Goal: Task Accomplishment & Management: Manage account settings

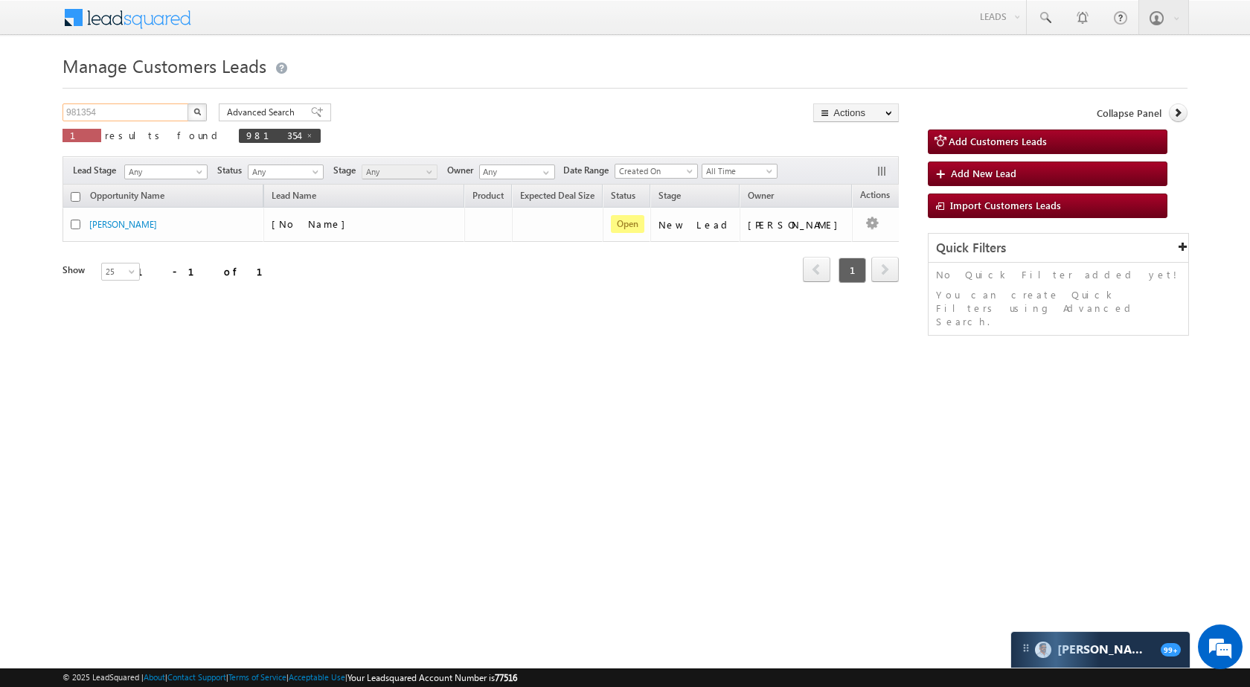
click at [147, 109] on input "981354" at bounding box center [126, 112] width 127 height 18
paste input "248"
click at [196, 110] on img "button" at bounding box center [196, 111] width 7 height 7
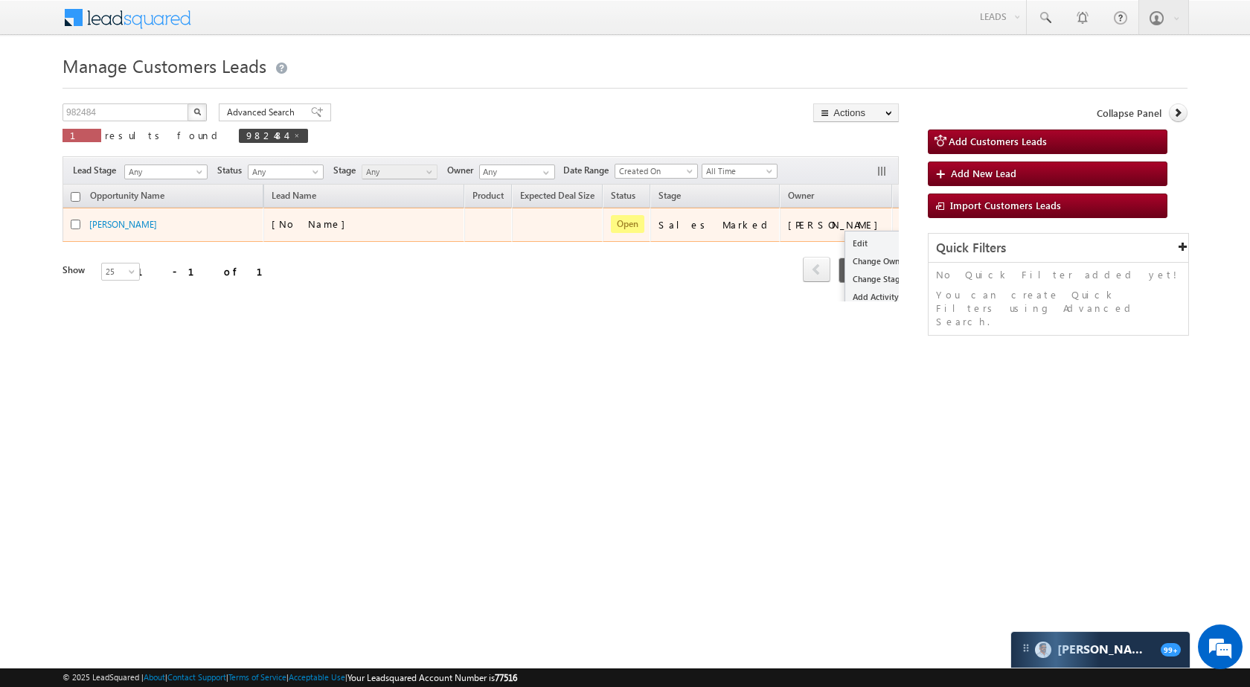
click at [905, 217] on button "button" at bounding box center [912, 224] width 15 height 15
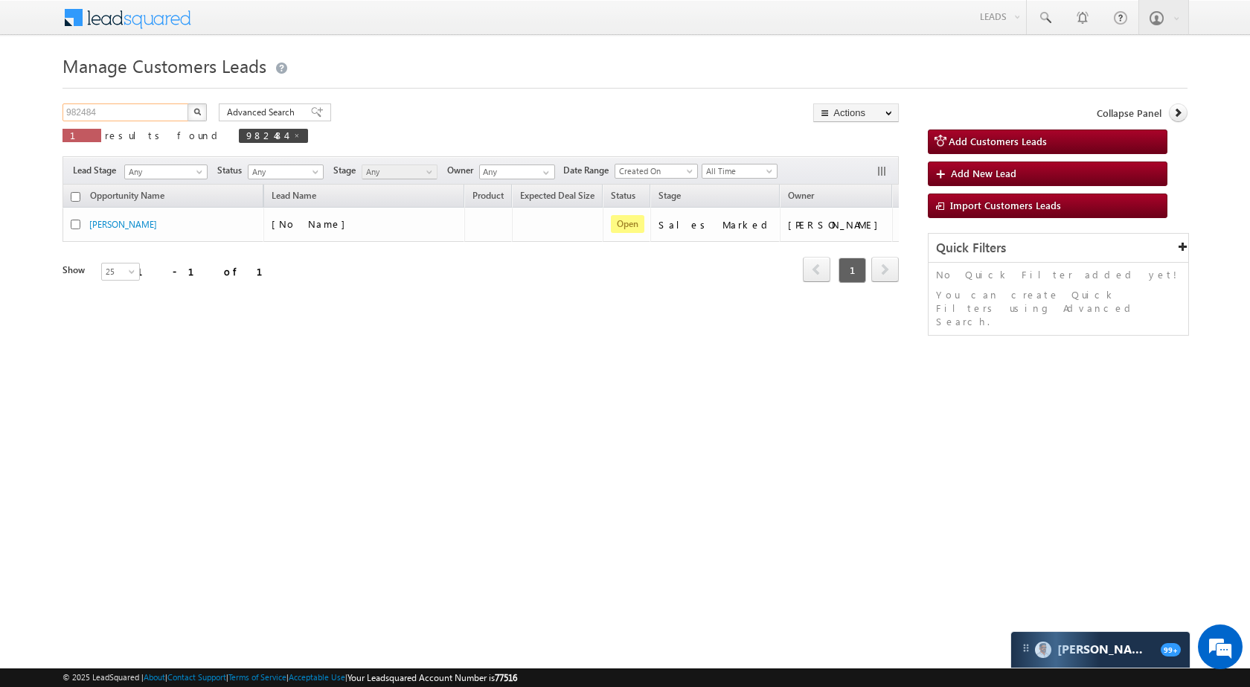
click at [125, 112] on input "982484" at bounding box center [126, 112] width 127 height 18
paste input "59780"
click at [195, 109] on img "button" at bounding box center [196, 111] width 7 height 7
click at [157, 114] on input "959780" at bounding box center [126, 112] width 127 height 18
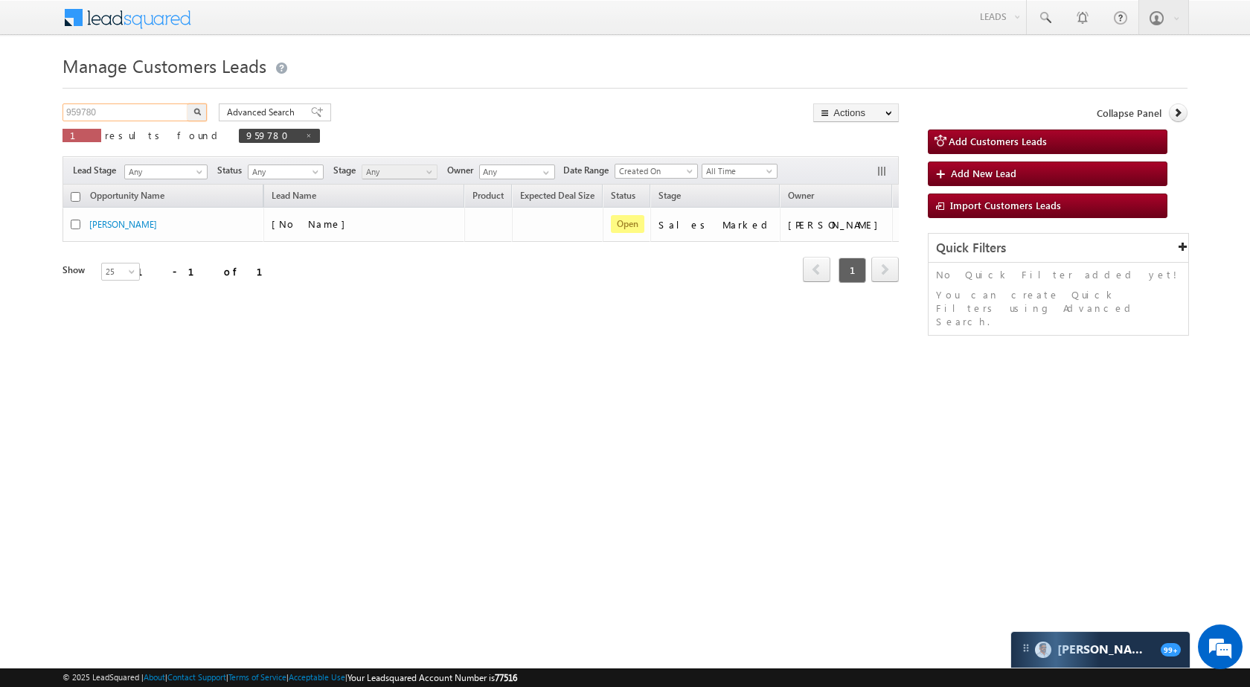
click at [157, 114] on input "959780" at bounding box center [126, 112] width 127 height 18
paste input "82053"
click at [186, 112] on input "982053" at bounding box center [126, 112] width 127 height 18
click at [194, 113] on img "button" at bounding box center [196, 111] width 7 height 7
click at [179, 109] on input "982053" at bounding box center [126, 112] width 127 height 18
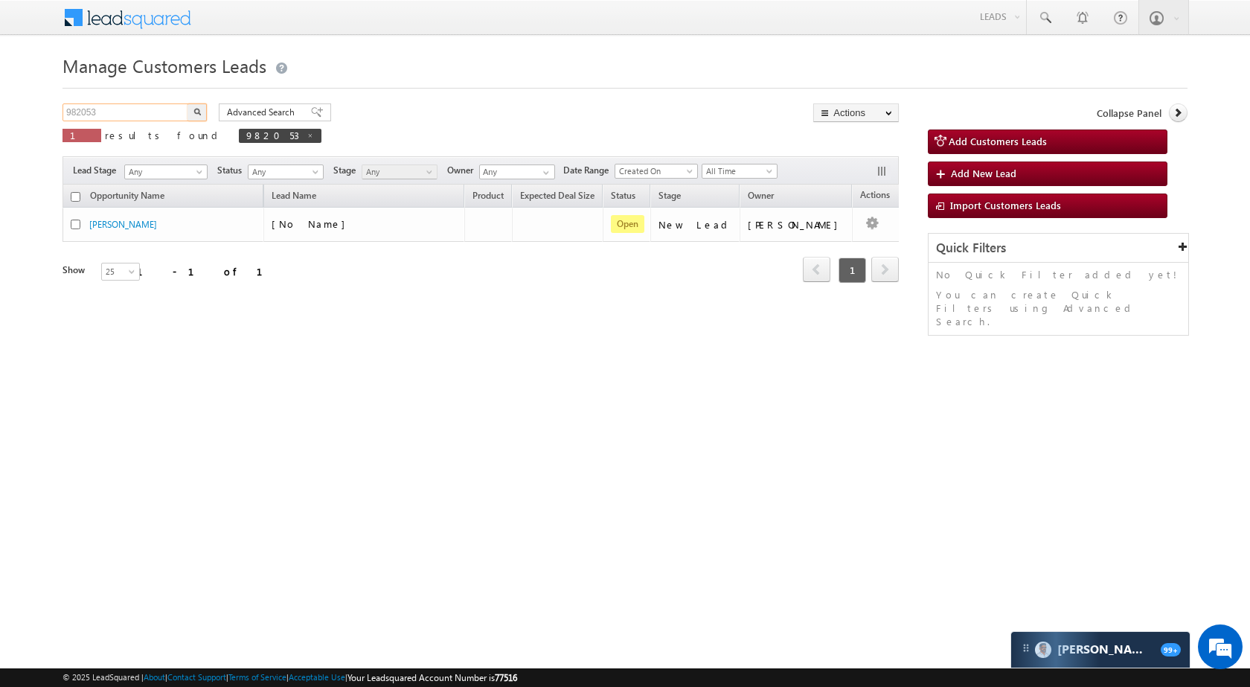
click at [179, 109] on input "982053" at bounding box center [126, 112] width 127 height 18
paste input "1836"
type input "981836"
click at [198, 109] on img "button" at bounding box center [196, 111] width 7 height 7
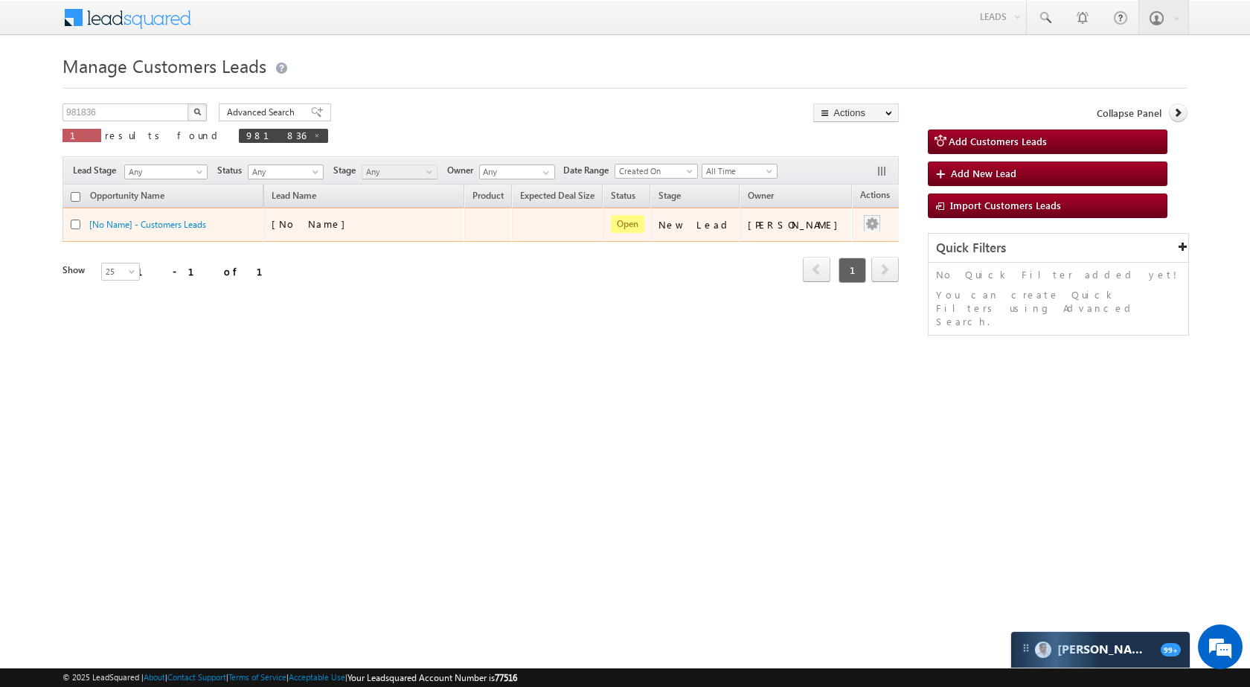
click at [860, 229] on div at bounding box center [872, 224] width 24 height 19
click at [830, 247] on link "Edit" at bounding box center [842, 243] width 74 height 18
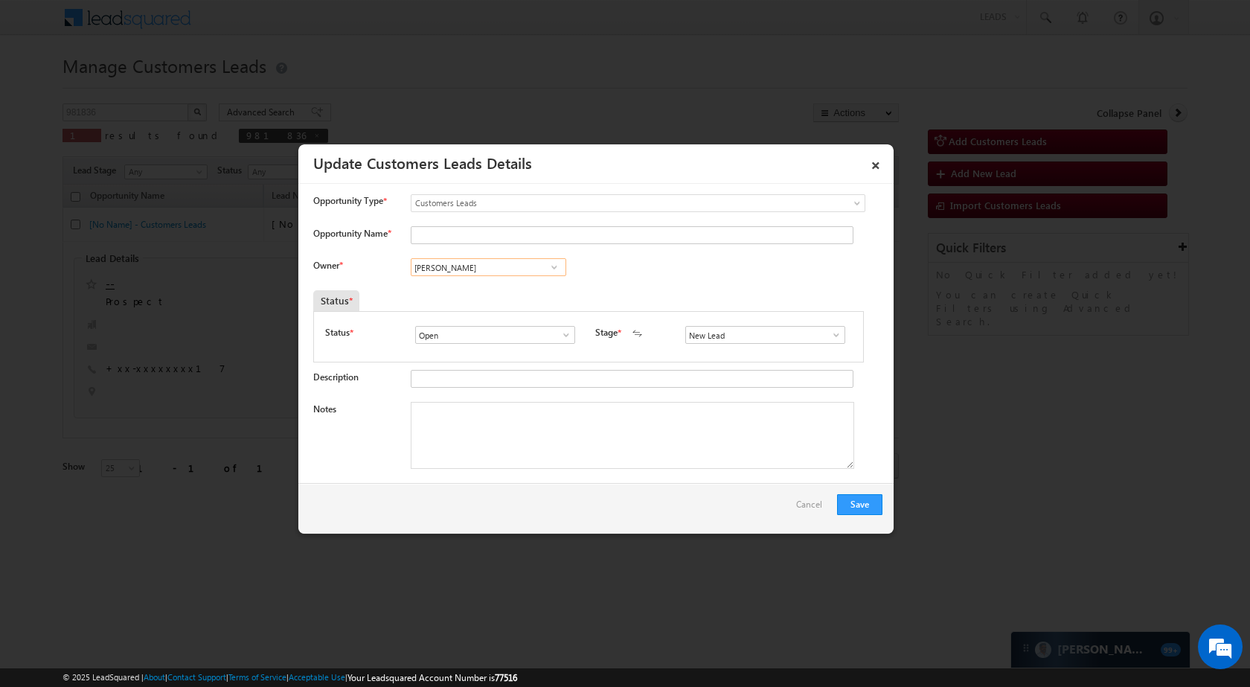
click at [508, 271] on input "[PERSON_NAME]" at bounding box center [489, 267] width 156 height 18
paste input "[PERSON_NAME] Tripath"
type input "[PERSON_NAME]"
click at [449, 237] on input "Opportunity Name *" at bounding box center [632, 235] width 443 height 18
paste input "[PERSON_NAME] S/O [PERSON_NAME]"
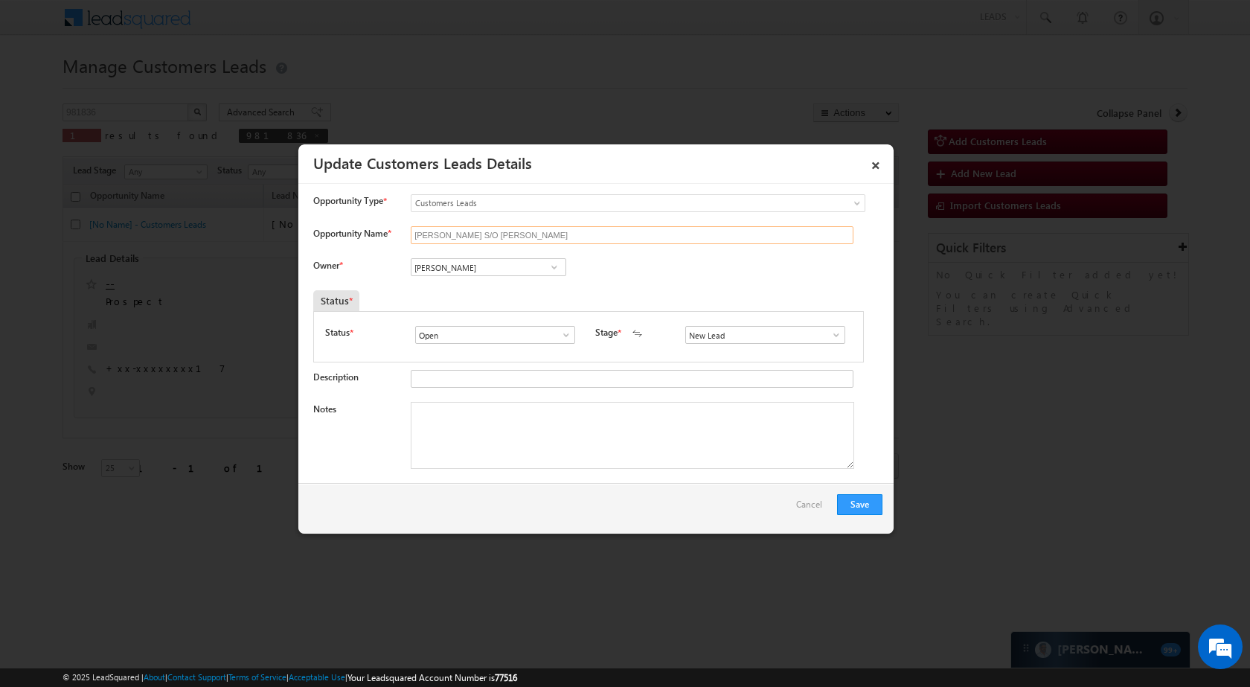
type input "[PERSON_NAME] S/O [PERSON_NAME]"
click at [829, 338] on span at bounding box center [836, 335] width 15 height 12
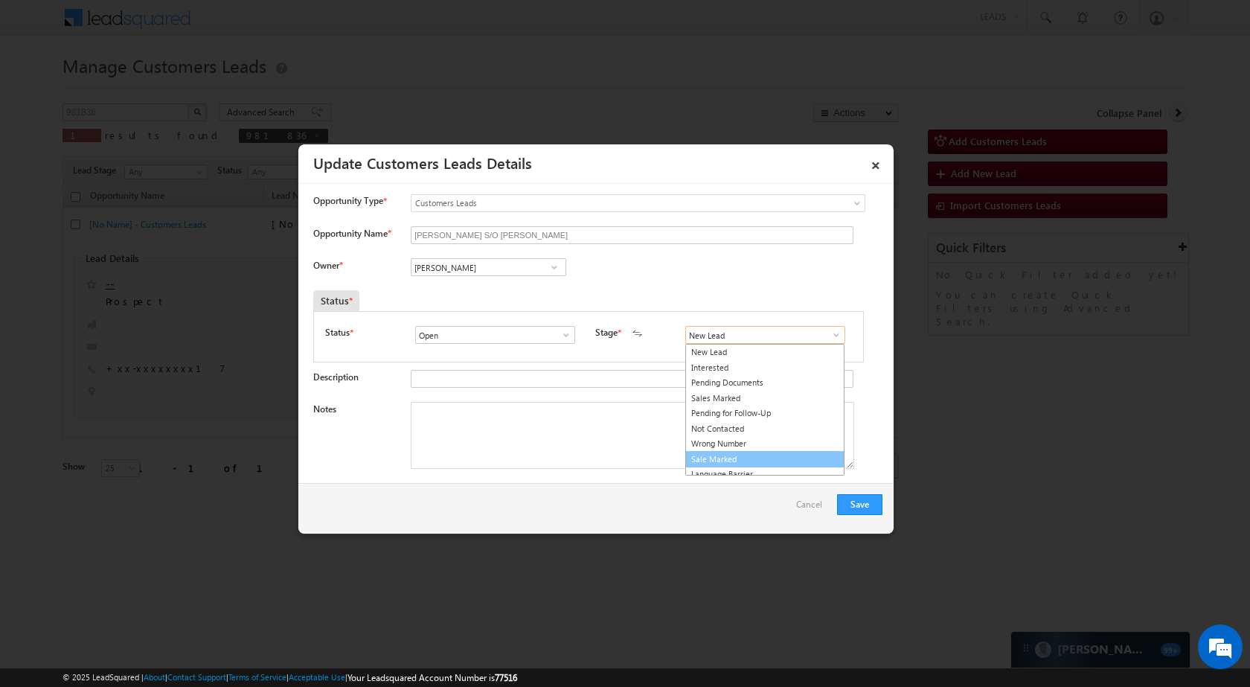
click at [762, 455] on link "Sale Marked" at bounding box center [764, 459] width 159 height 17
type input "Sale Marked"
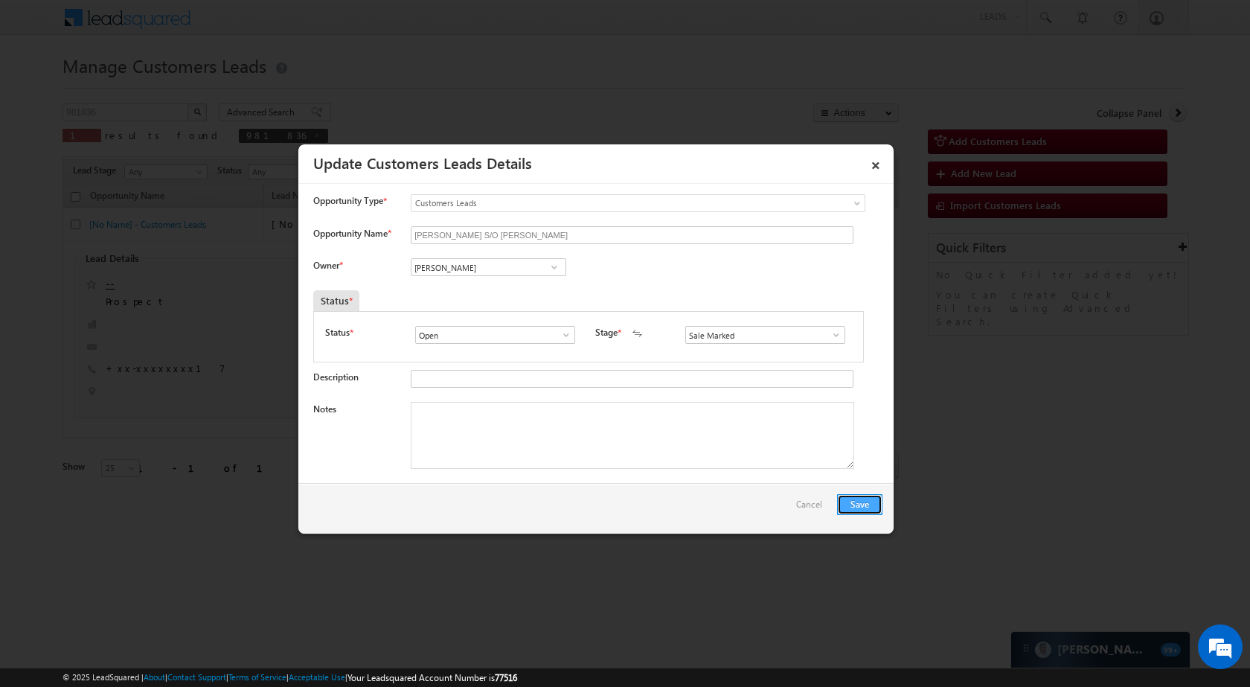
click at [864, 501] on button "Save" at bounding box center [859, 504] width 45 height 21
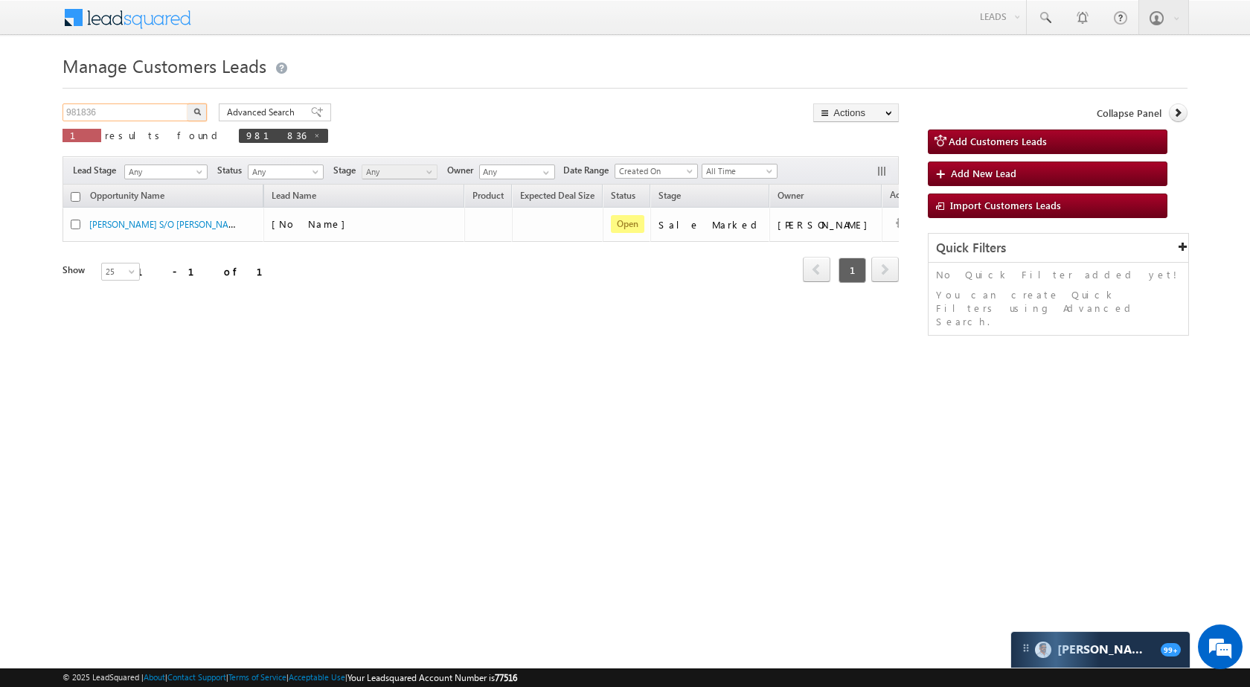
click at [147, 109] on input "981836" at bounding box center [126, 112] width 127 height 18
paste input "2520"
type input "982520"
click at [205, 113] on button "button" at bounding box center [197, 112] width 19 height 18
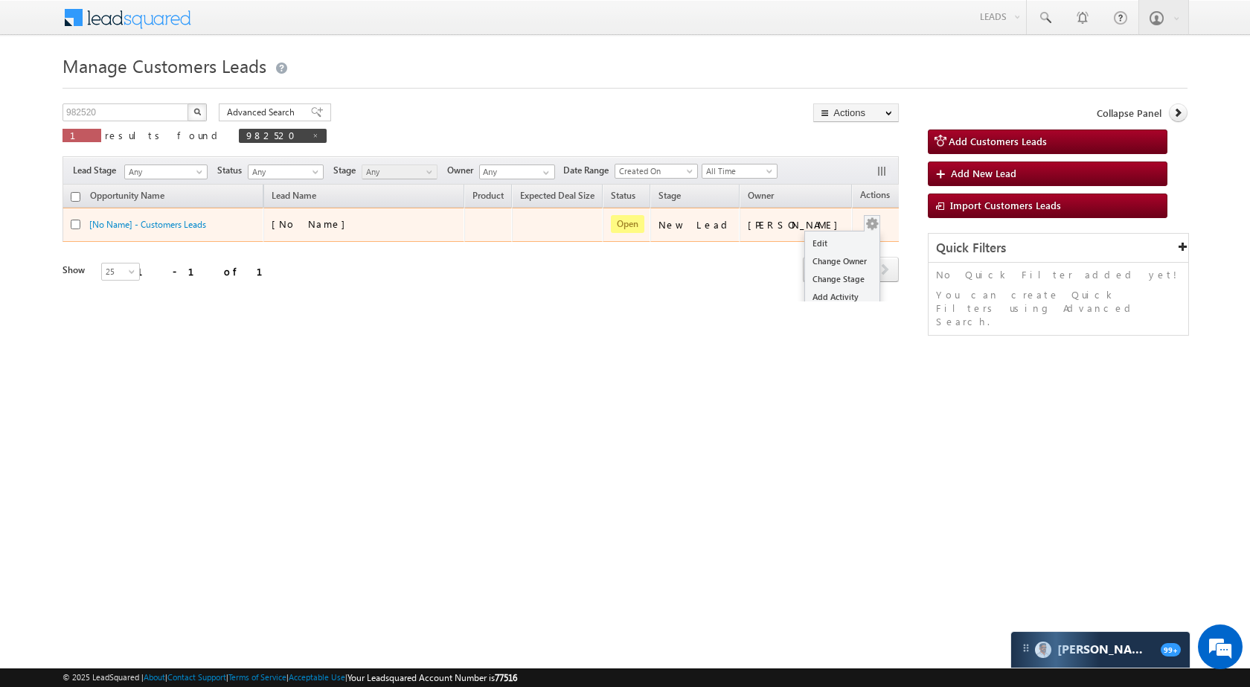
click at [860, 216] on div "Edit Change Owner Change Stage Add Activity Add Task Delete" at bounding box center [872, 224] width 24 height 19
click at [836, 237] on link "Edit" at bounding box center [842, 243] width 74 height 18
click at [860, 225] on div "Edit Change Owner Change Stage Add Activity Add Task Delete" at bounding box center [872, 224] width 24 height 19
click at [810, 239] on link "Edit" at bounding box center [842, 243] width 74 height 18
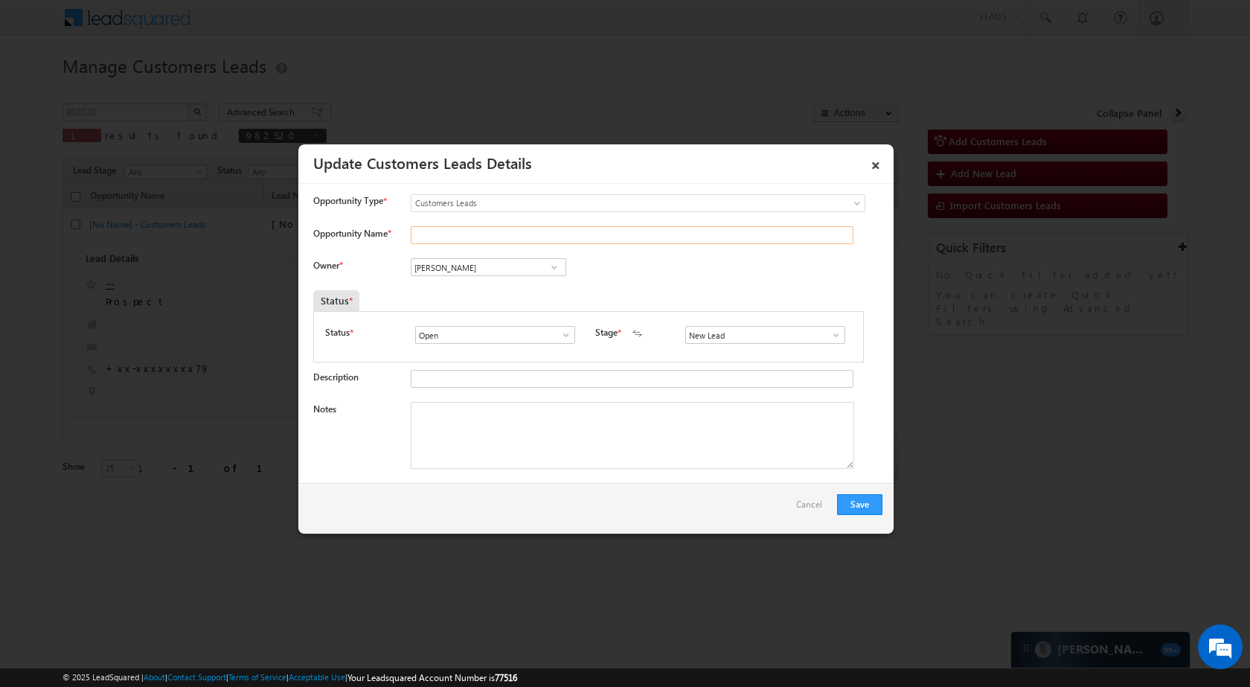
click at [532, 240] on input "Opportunity Name *" at bounding box center [632, 235] width 443 height 18
paste input "[PERSON_NAME]"
type input "[PERSON_NAME]"
click at [468, 271] on input "[PERSON_NAME]" at bounding box center [489, 267] width 156 height 18
paste input "Rajbir Singh"
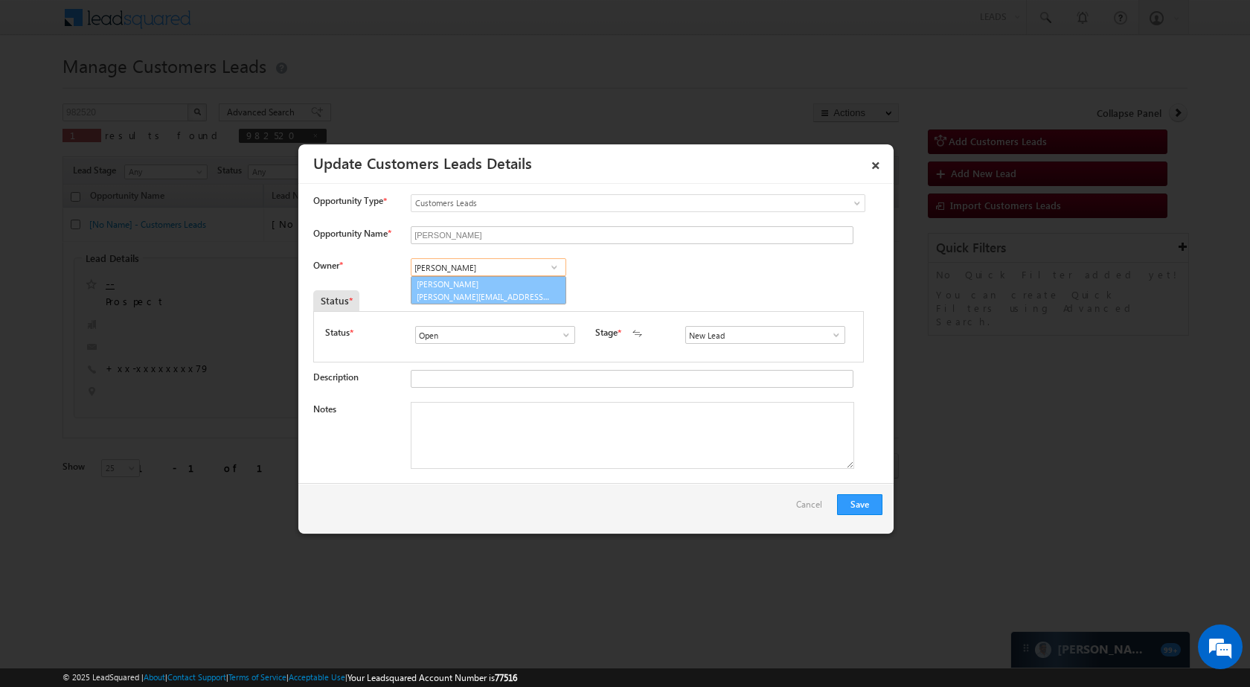
click at [435, 291] on span "rajbir.singh1@sgrlimited.in" at bounding box center [484, 296] width 134 height 11
type input "Rajbir Singh"
click at [839, 333] on div "New Lead Interested Pending Documents Sales Marked Pending for Follow-Up Not Co…" at bounding box center [768, 335] width 167 height 18
click at [829, 333] on span at bounding box center [836, 335] width 15 height 12
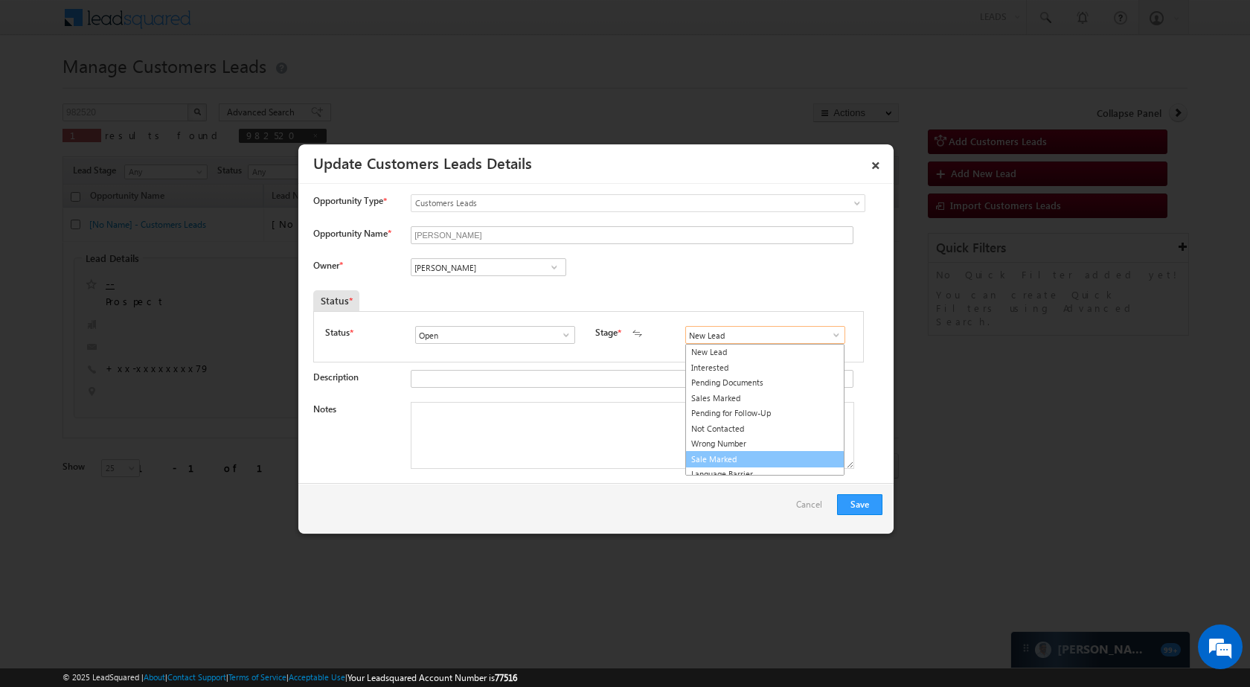
click at [743, 458] on link "Sale Marked" at bounding box center [764, 459] width 159 height 17
type input "Sale Marked"
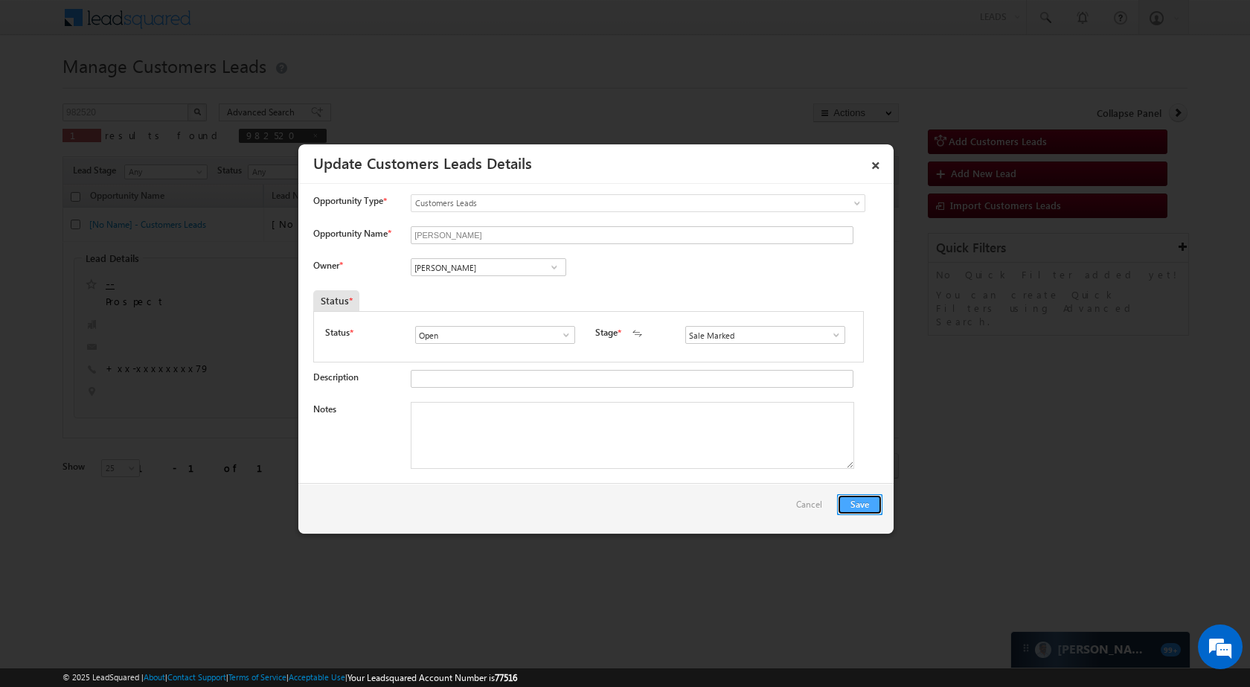
click at [868, 505] on button "Save" at bounding box center [859, 504] width 45 height 21
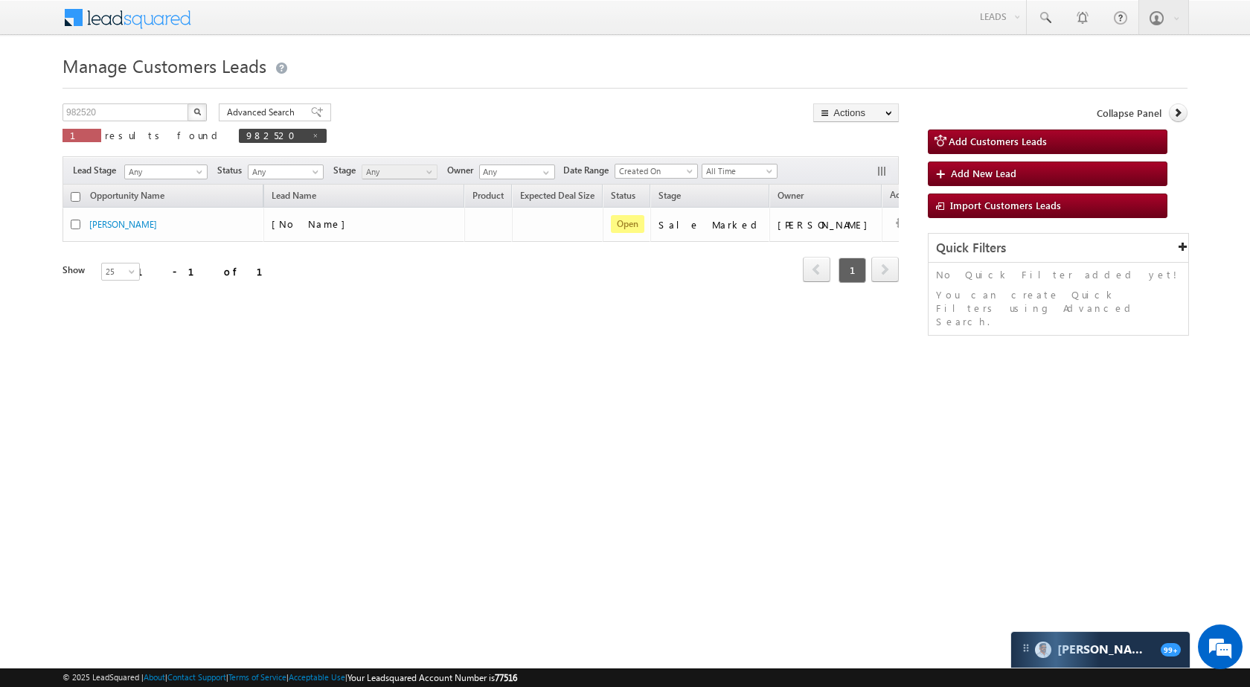
click at [130, 126] on p "1 results found 982520" at bounding box center [195, 135] width 264 height 21
click at [132, 118] on input "982520" at bounding box center [126, 112] width 127 height 18
paste input "3308"
click at [194, 106] on button "button" at bounding box center [197, 112] width 19 height 18
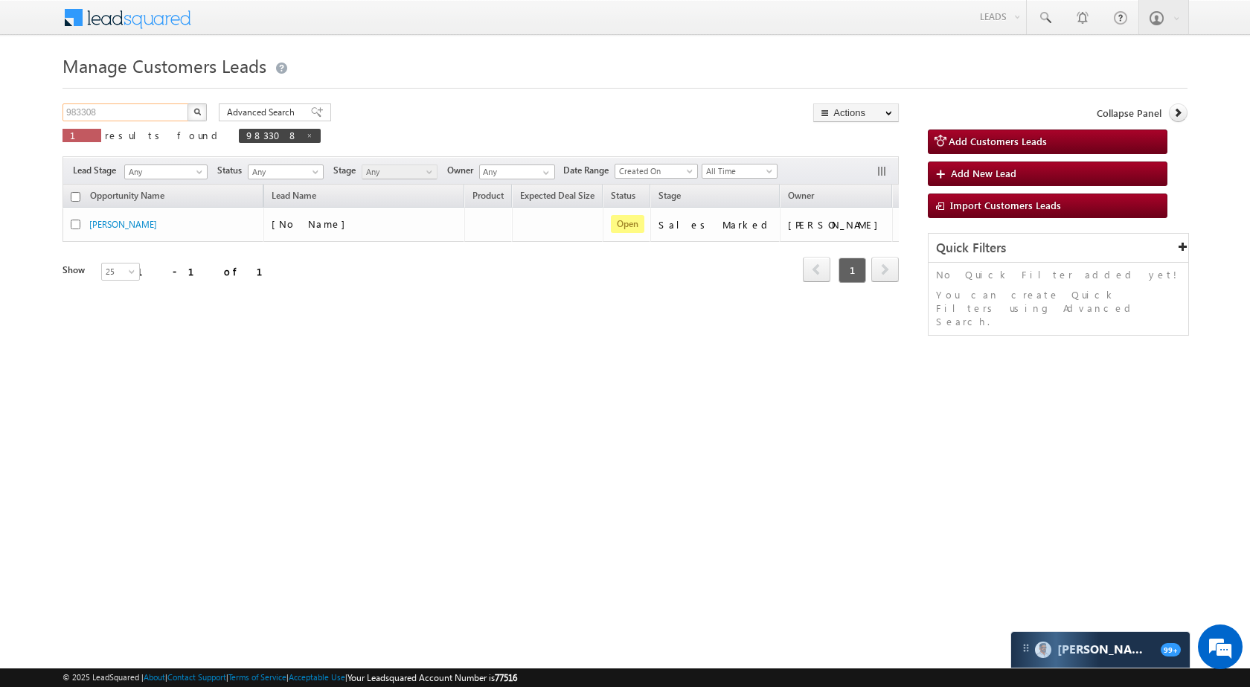
click at [157, 112] on input "983308" at bounding box center [126, 112] width 127 height 18
paste input "7"
type input "983307"
click at [194, 112] on img "button" at bounding box center [196, 111] width 7 height 7
